Goal: Task Accomplishment & Management: Manage account settings

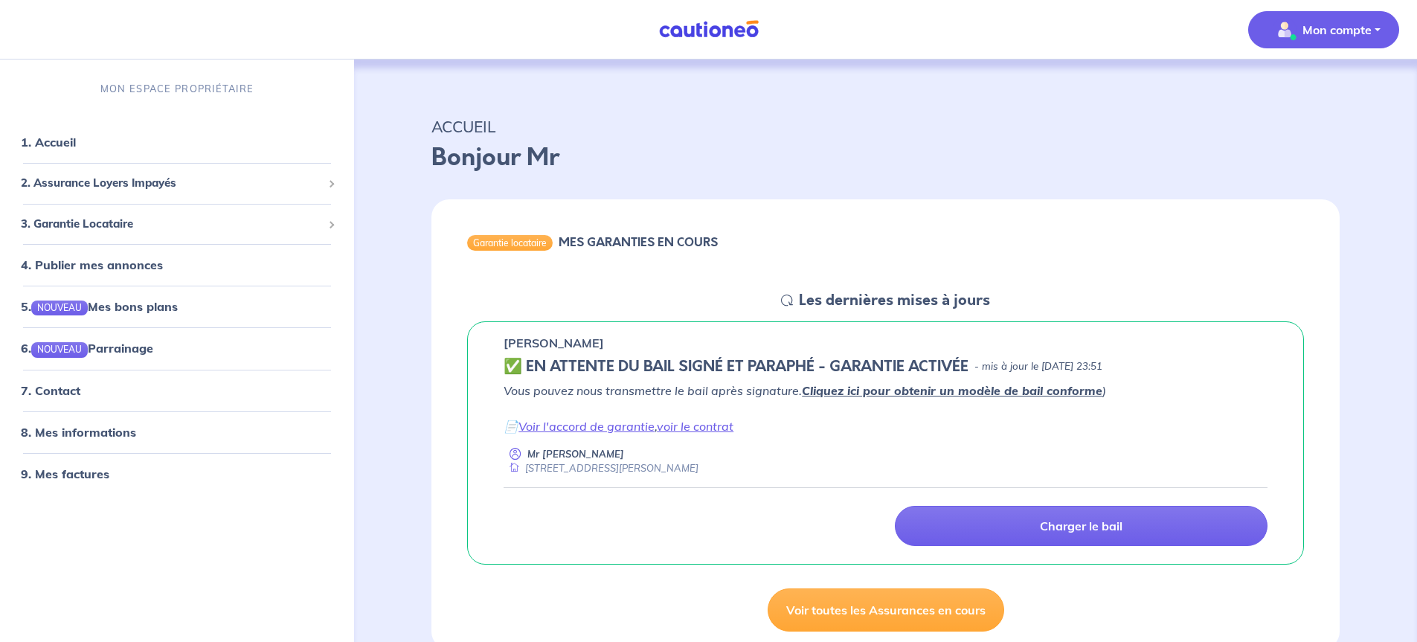
click at [1356, 31] on p "Mon compte" at bounding box center [1336, 30] width 69 height 18
click at [1325, 90] on link "Mes informations" at bounding box center [1309, 92] width 120 height 24
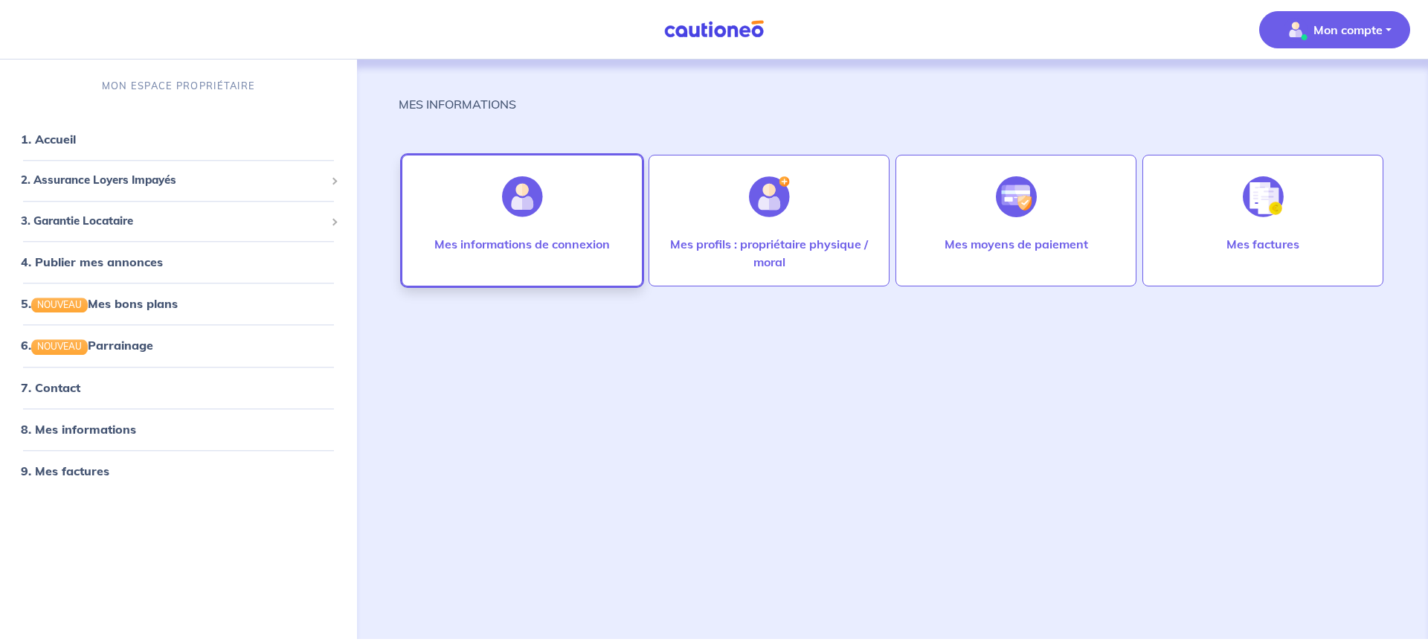
click at [522, 200] on img at bounding box center [522, 196] width 41 height 41
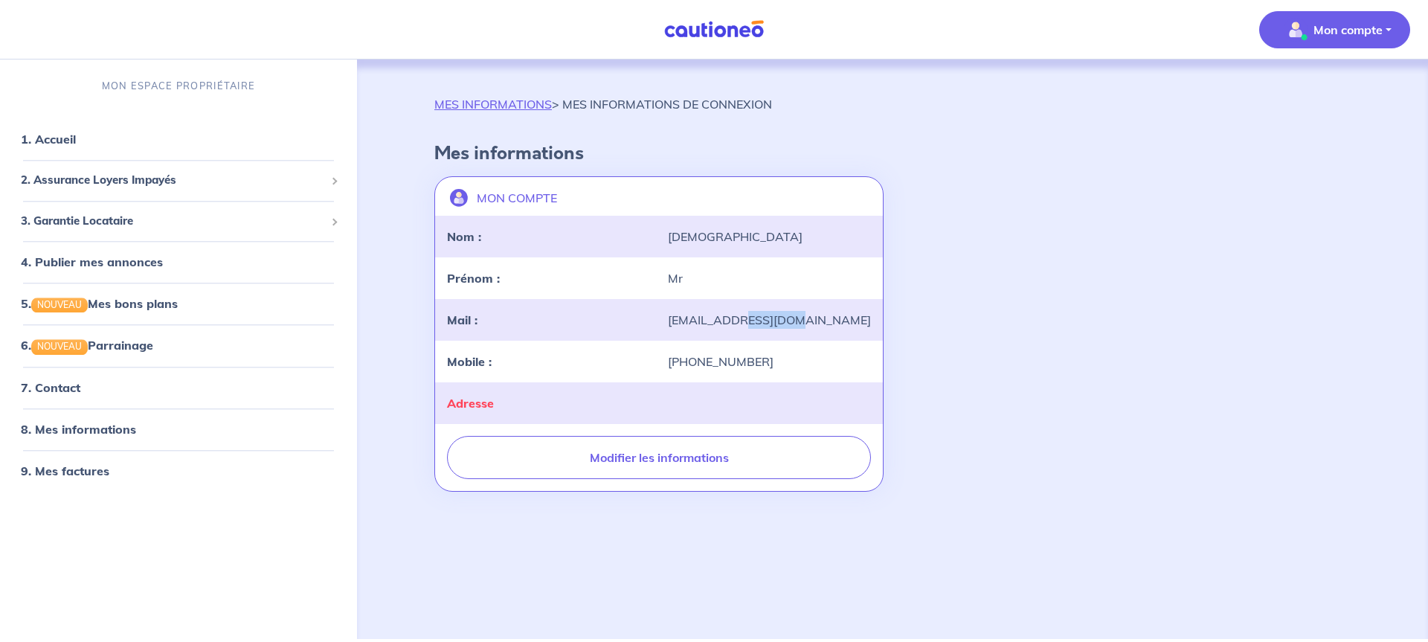
drag, startPoint x: 812, startPoint y: 321, endPoint x: 729, endPoint y: 321, distance: 83.3
click at [744, 325] on div "[EMAIL_ADDRESS][DOMAIN_NAME]" at bounding box center [769, 320] width 221 height 18
click at [819, 321] on div "[EMAIL_ADDRESS][DOMAIN_NAME]" at bounding box center [769, 320] width 221 height 18
drag, startPoint x: 817, startPoint y: 321, endPoint x: 642, endPoint y: 331, distance: 175.8
click at [644, 331] on div "Mail : [EMAIL_ADDRESS][DOMAIN_NAME]" at bounding box center [659, 320] width 448 height 42
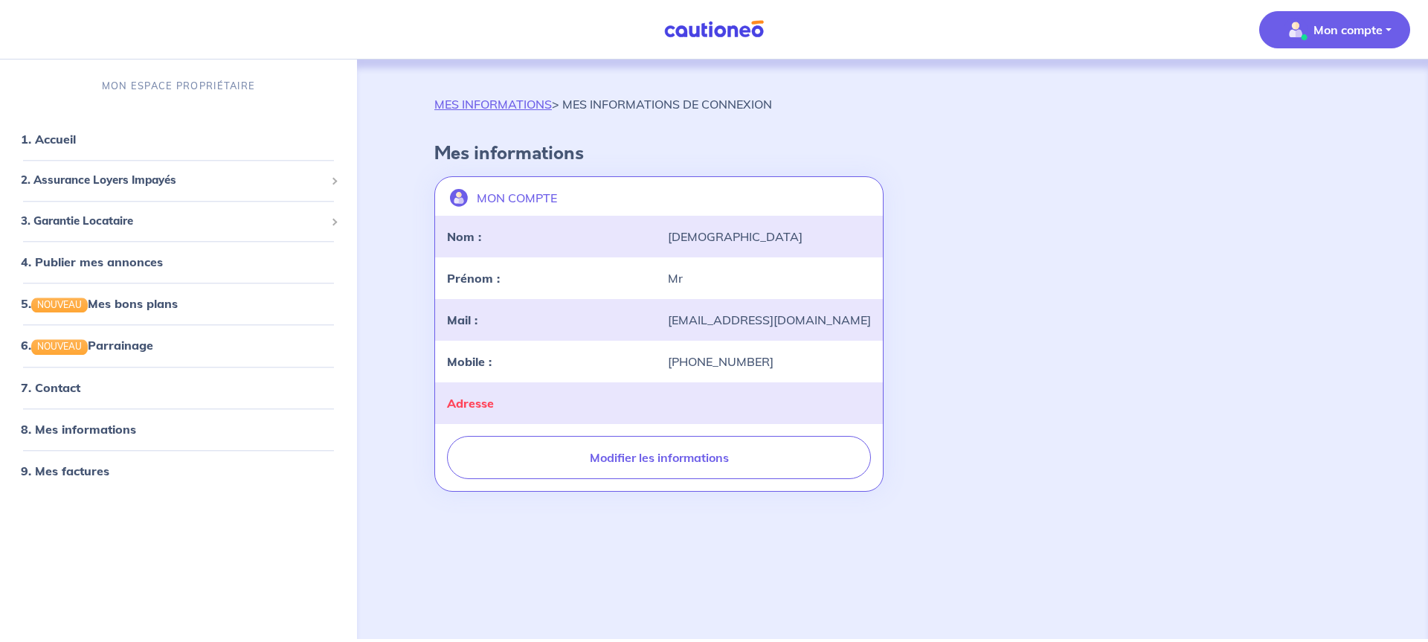
click at [1185, 344] on div "MON COMPTE landlord-id BAh7CEkiCGdpZAY6BkVUSSJWZ2lkOi8vY2F1dGlvbmVvLWNvcmUvVXNl…" at bounding box center [892, 333] width 934 height 327
click at [106, 179] on span "2. Assurance Loyers Impayés" at bounding box center [173, 181] width 304 height 17
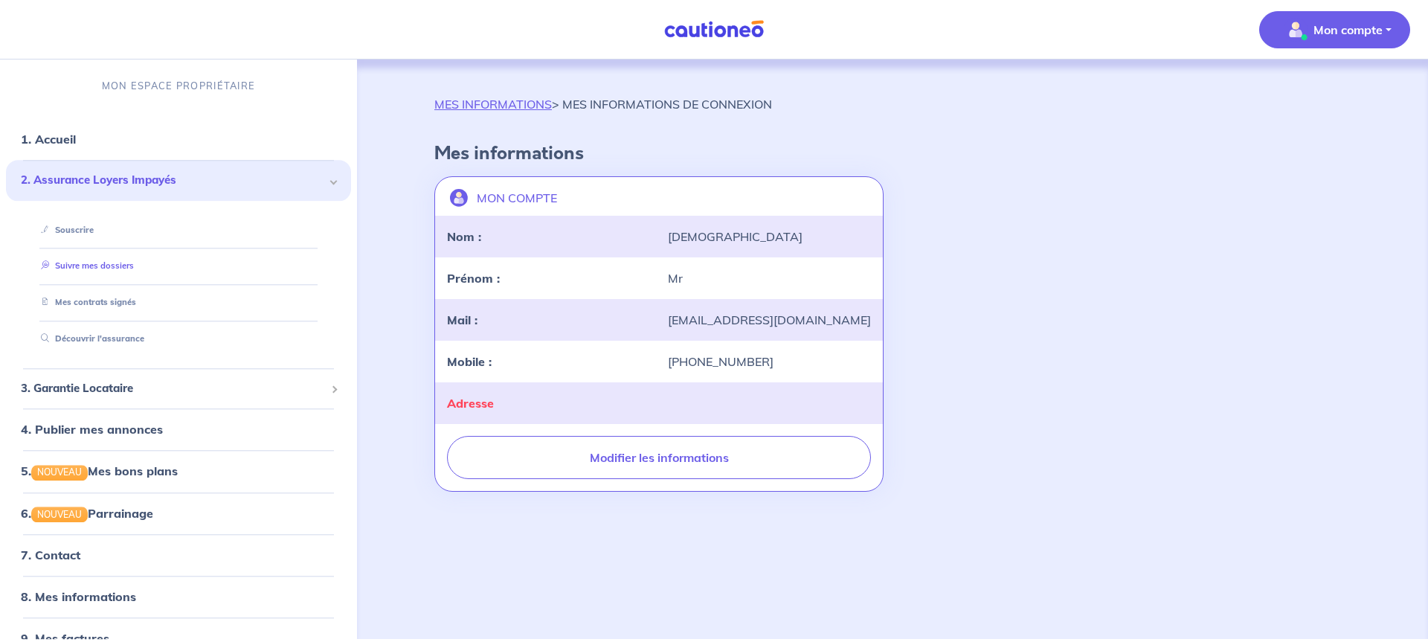
click at [98, 266] on link "Suivre mes dossiers" at bounding box center [84, 266] width 99 height 10
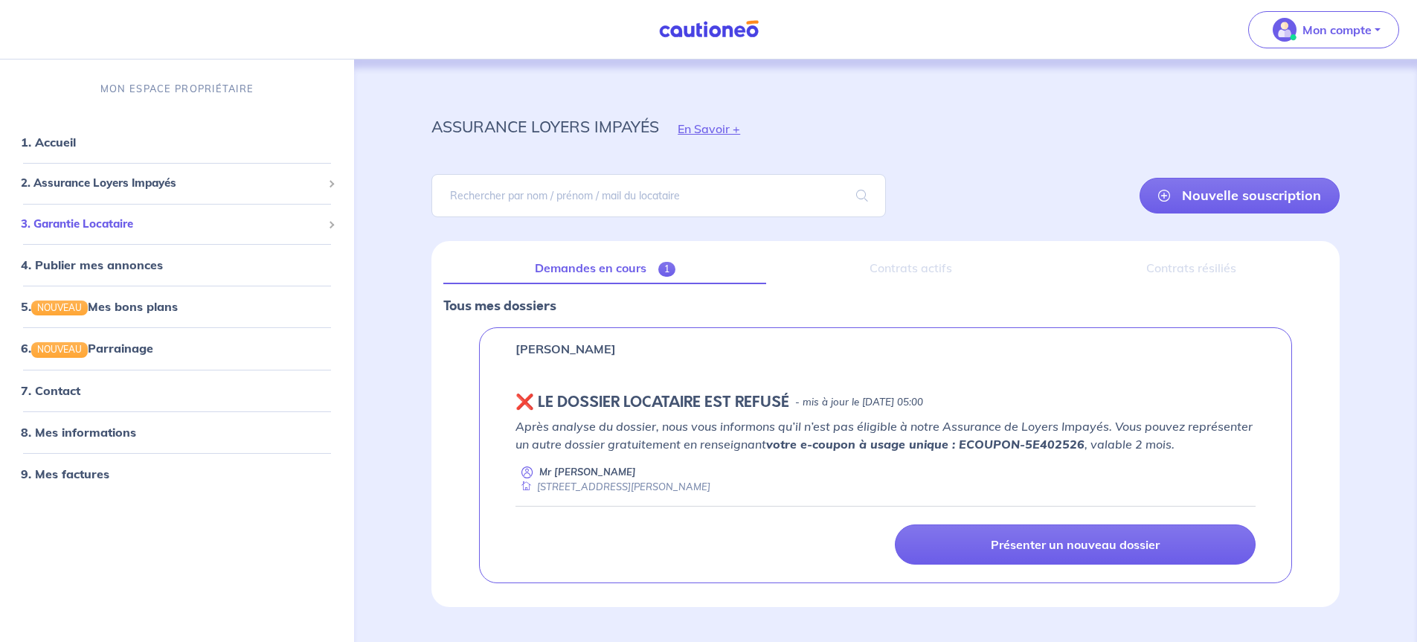
click at [328, 225] on span at bounding box center [330, 224] width 7 height 7
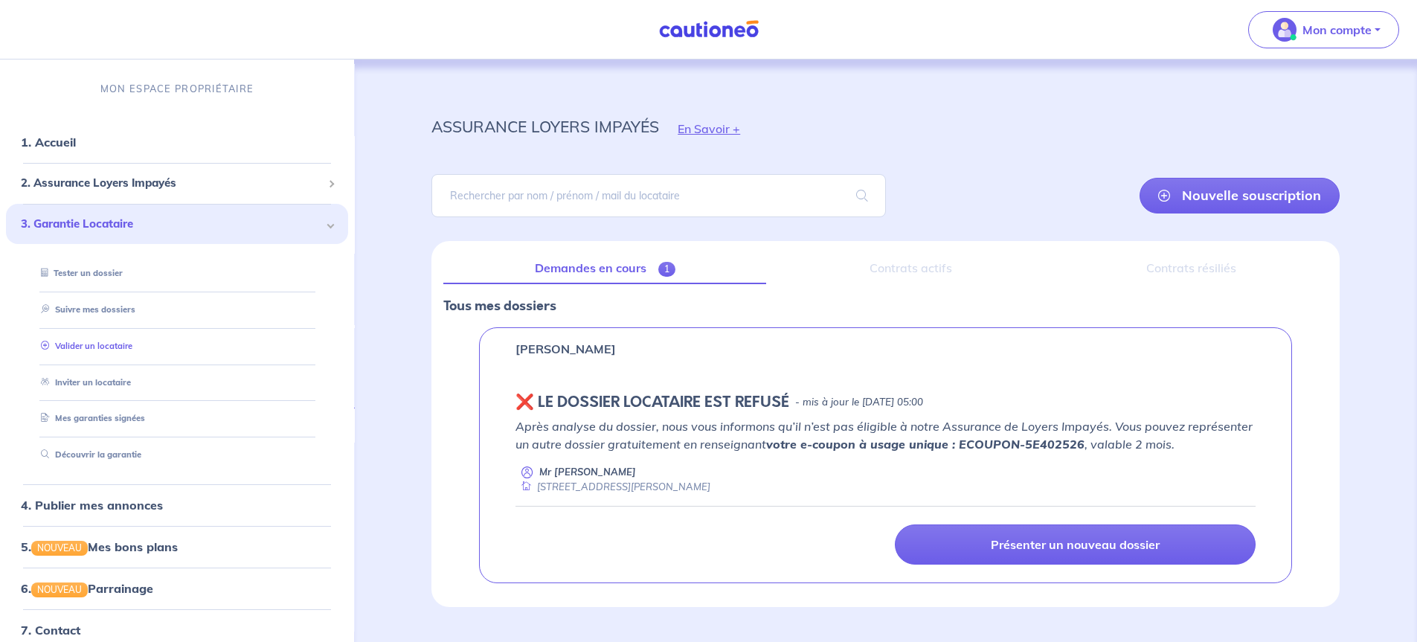
click at [106, 347] on link "Valider un locataire" at bounding box center [83, 346] width 97 height 10
